Goal: Information Seeking & Learning: Find specific fact

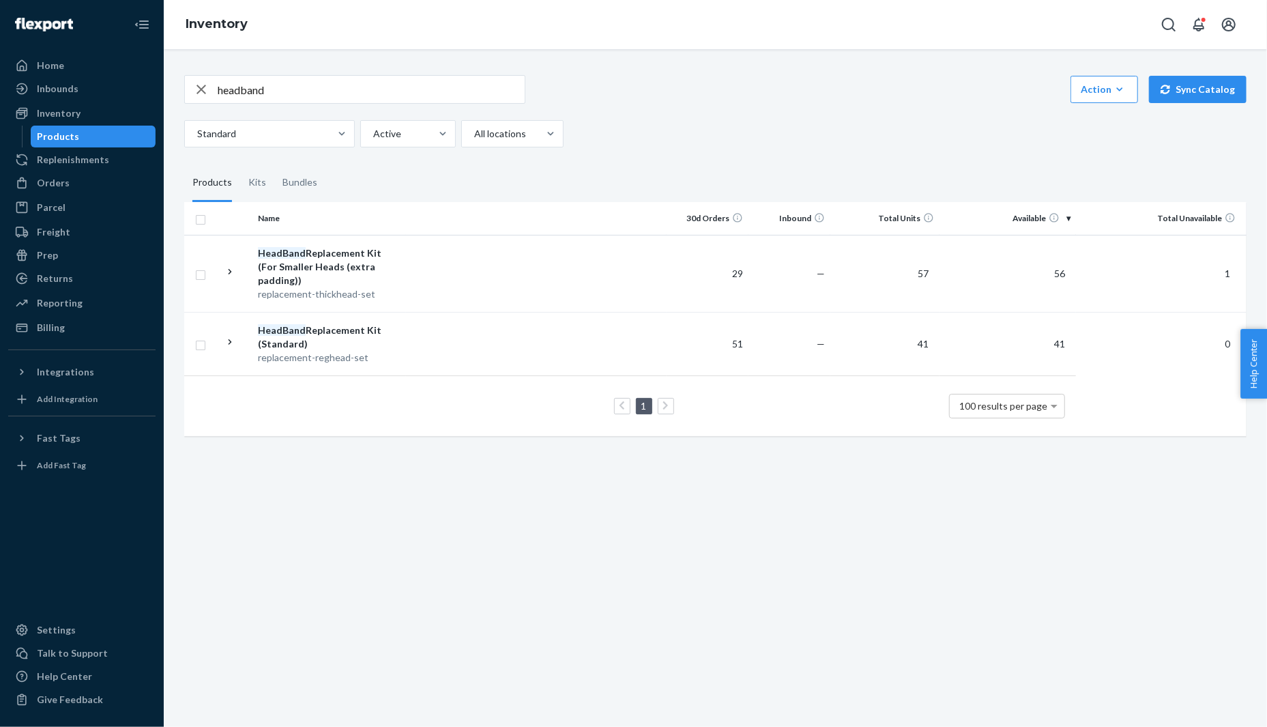
click at [284, 87] on input "headband" at bounding box center [371, 89] width 307 height 27
type input "earpad"
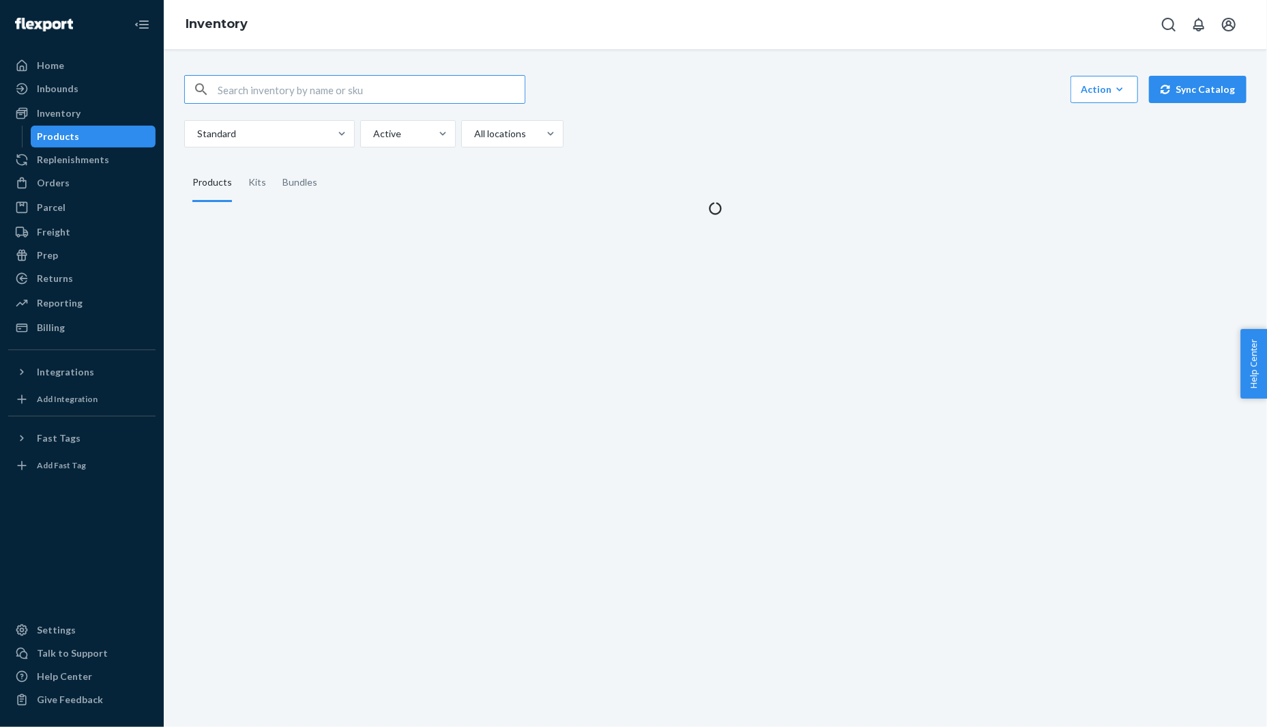
click at [418, 89] on input "text" at bounding box center [371, 89] width 307 height 27
type input "taarna"
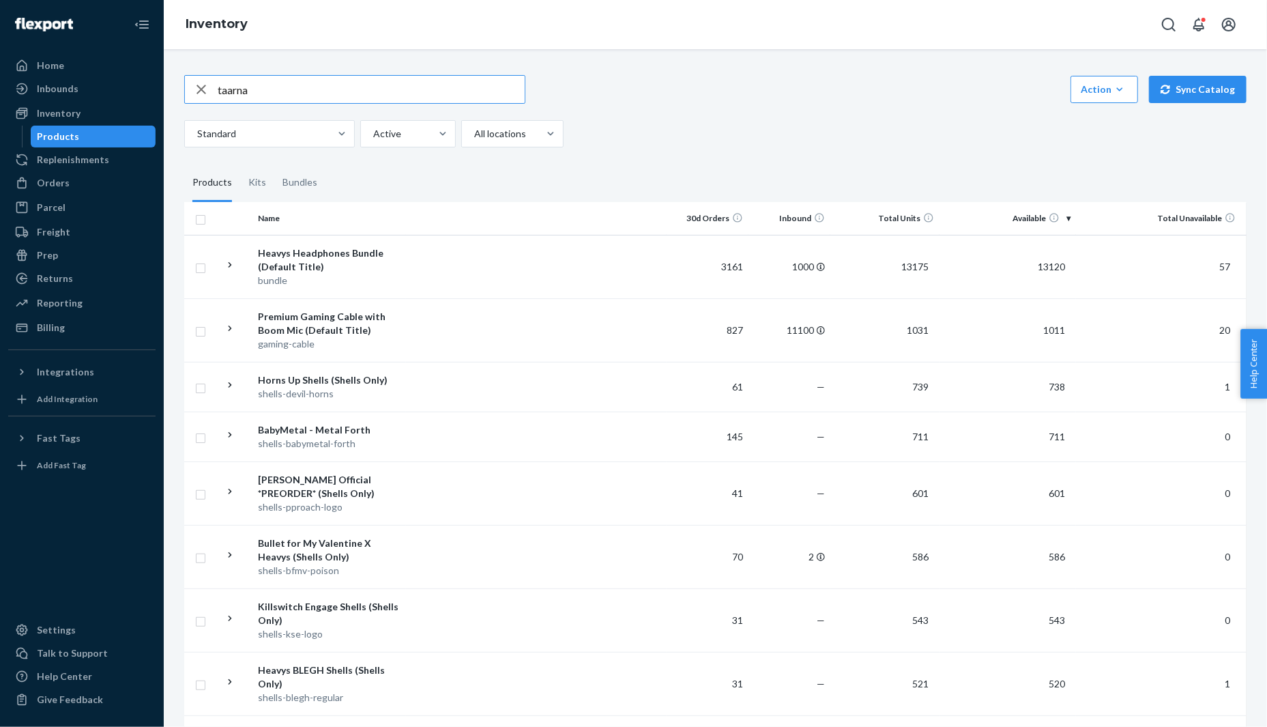
click at [349, 86] on input "taarna" at bounding box center [371, 89] width 307 height 27
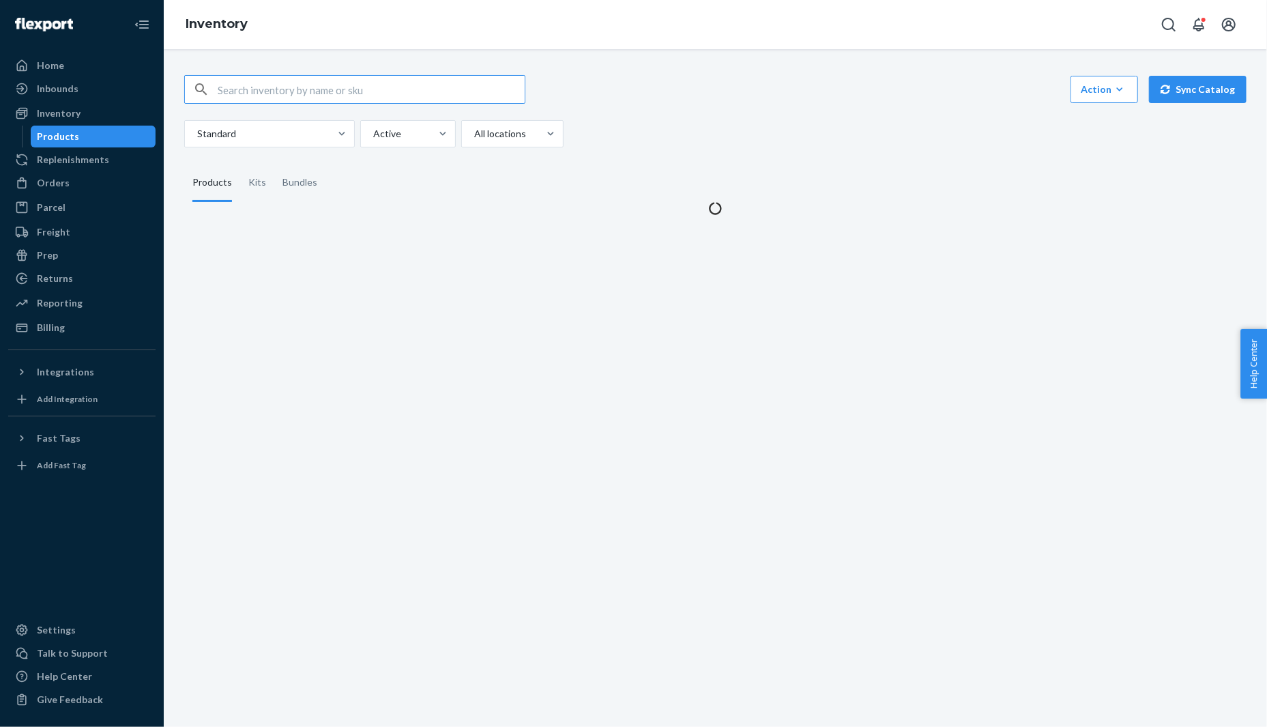
type input "s"
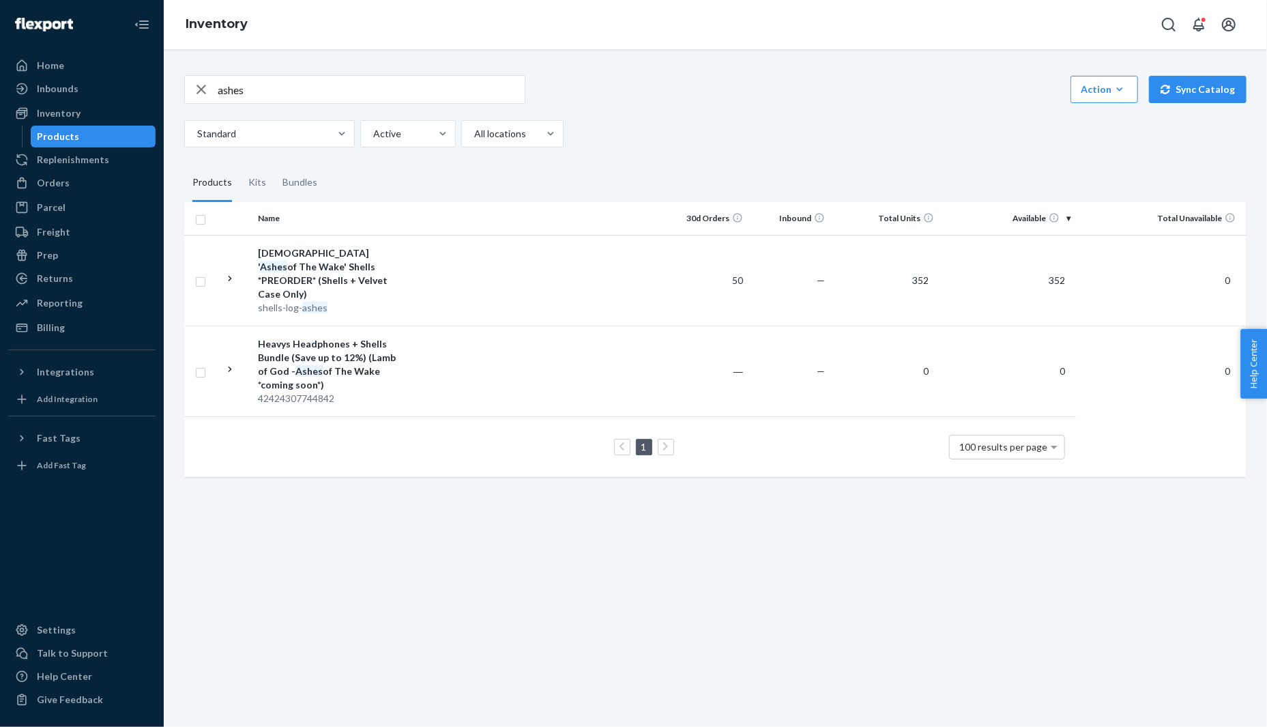
click at [324, 92] on input "ashes" at bounding box center [371, 89] width 307 height 27
type input "sacrament"
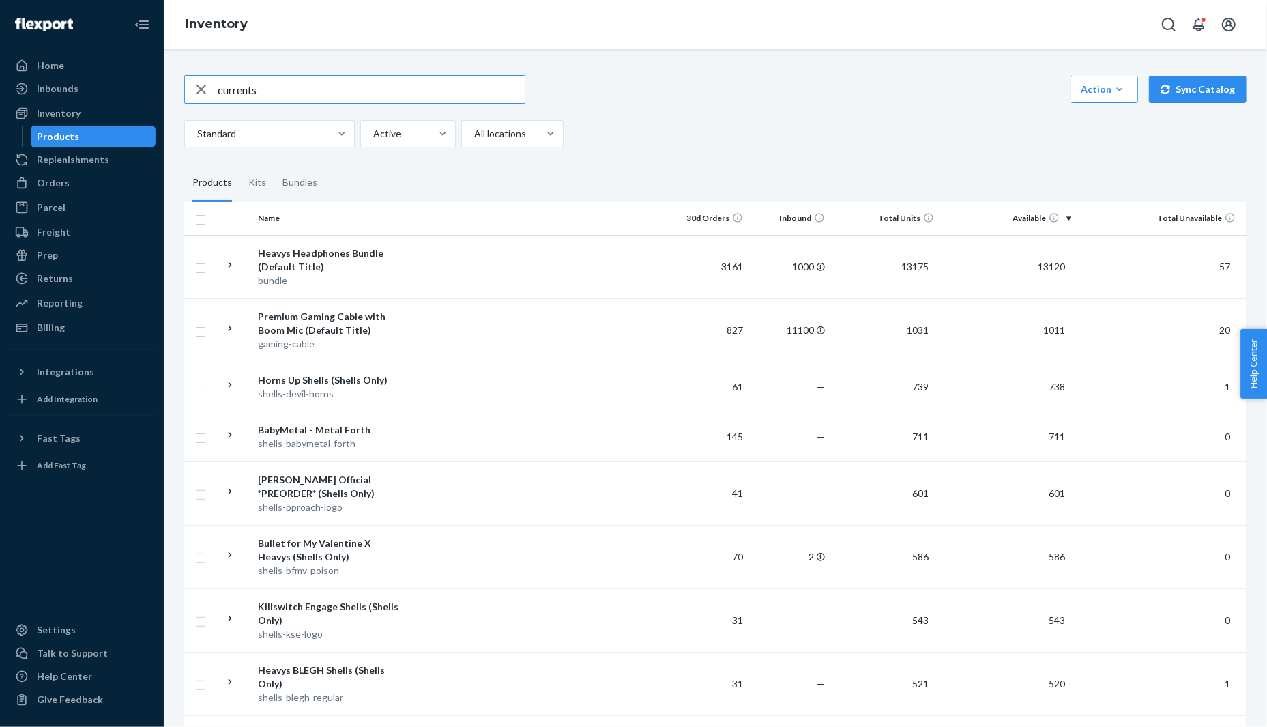
type input "currents"
type input "cannibal"
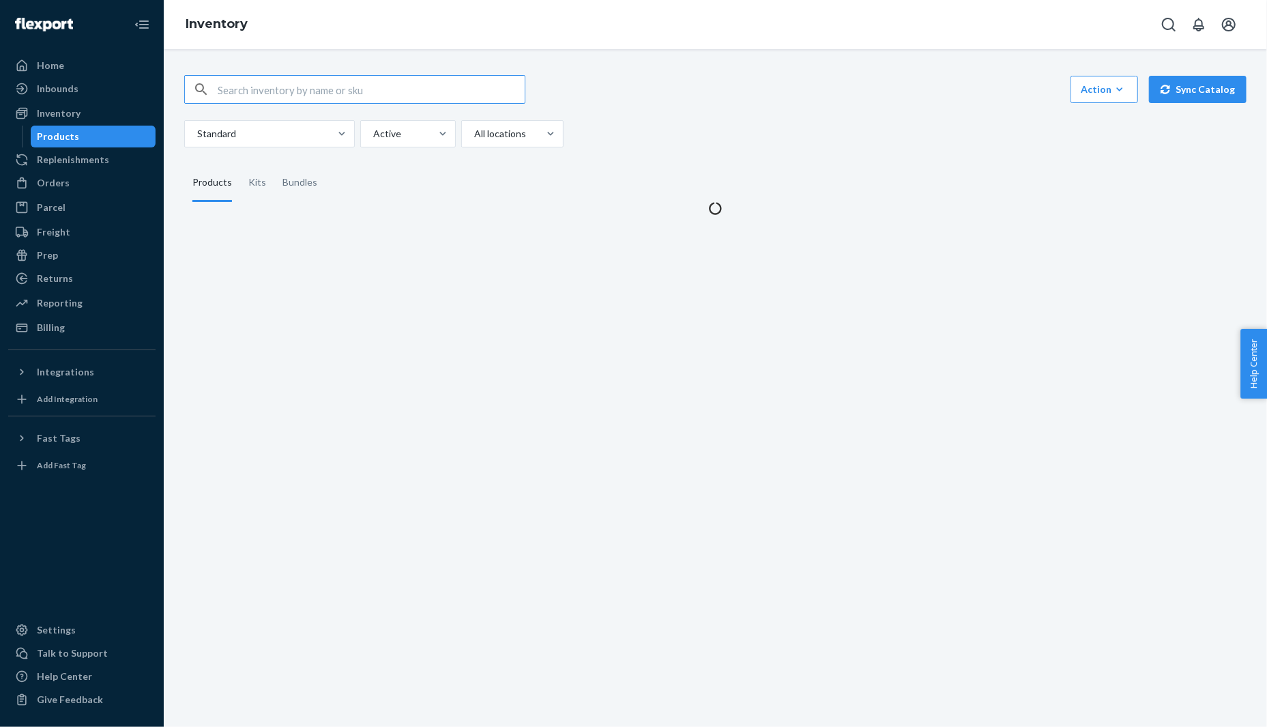
click at [306, 91] on input "text" at bounding box center [371, 89] width 307 height 27
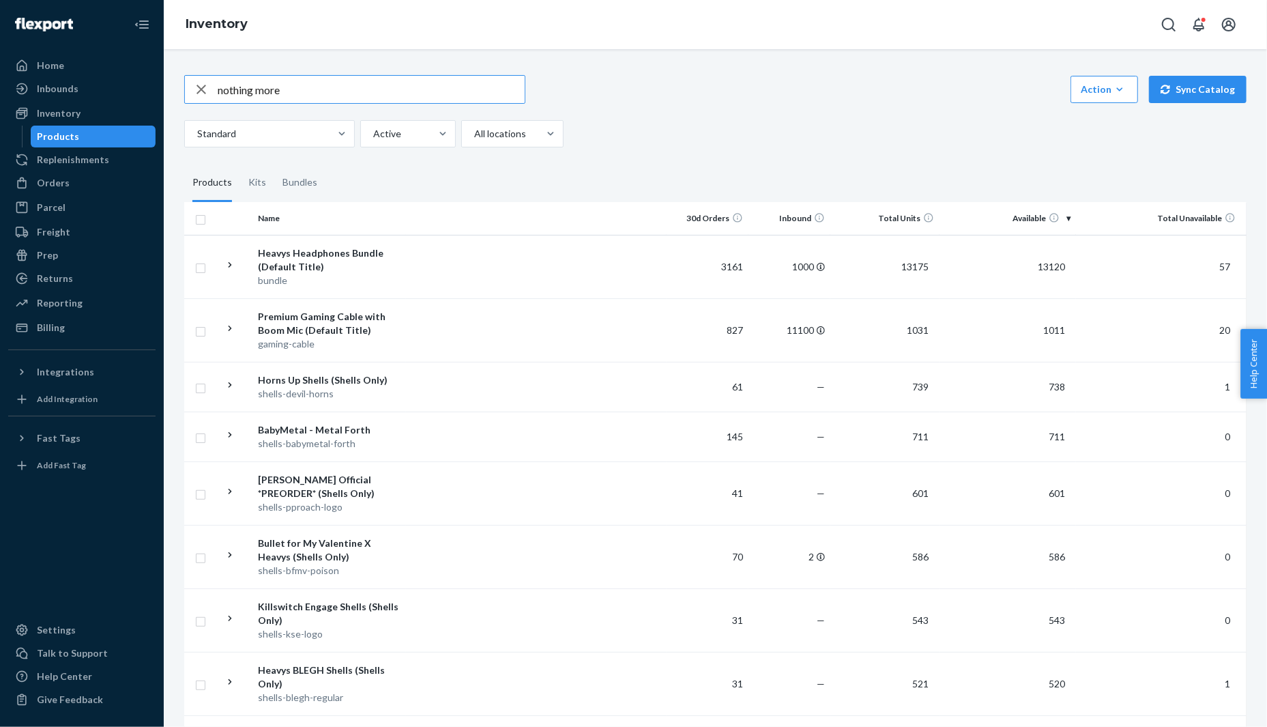
type input "nothing more"
